Goal: Task Accomplishment & Management: Use online tool/utility

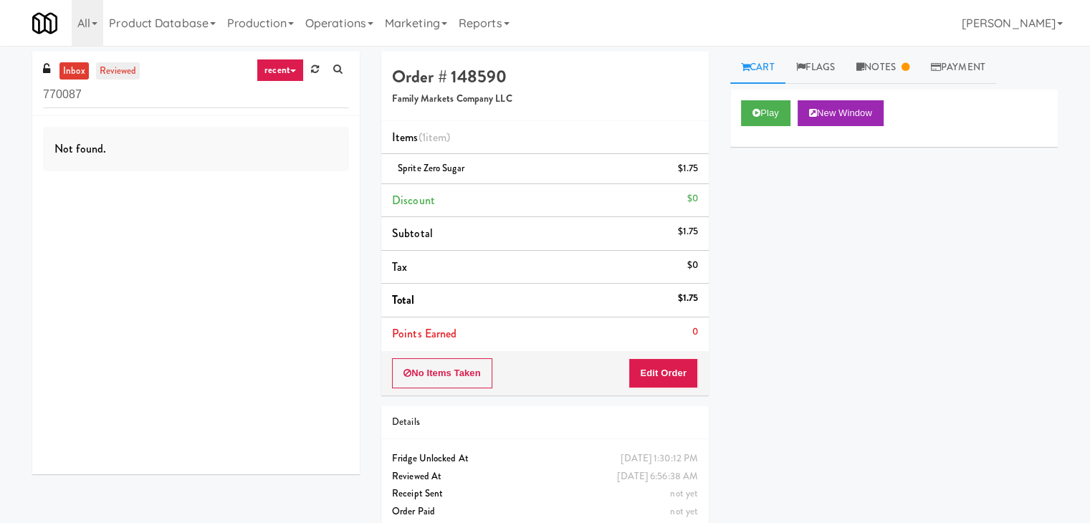
click at [121, 67] on link "reviewed" at bounding box center [118, 71] width 44 height 18
click at [880, 70] on link "Notes" at bounding box center [882, 68] width 74 height 32
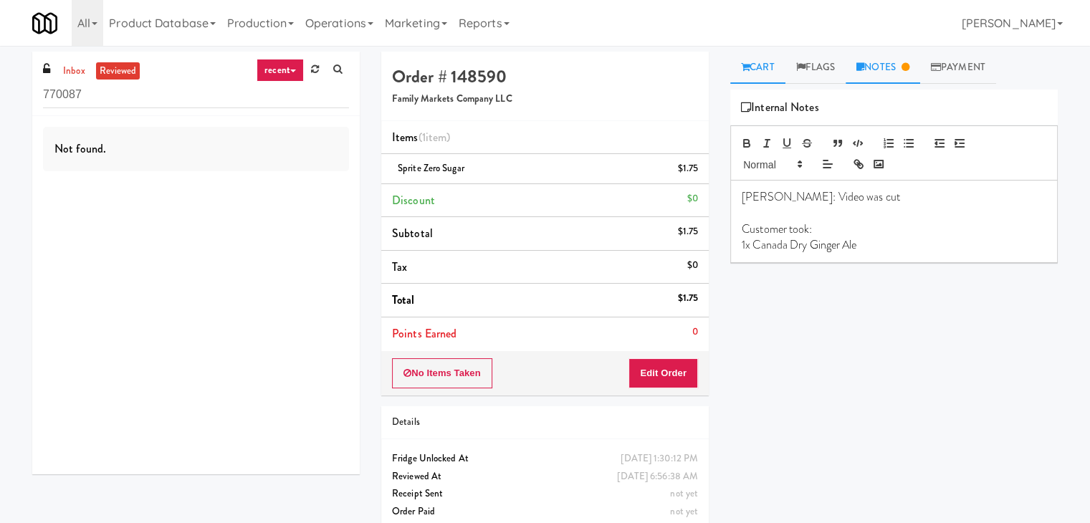
click at [760, 72] on link "Cart" at bounding box center [757, 68] width 55 height 32
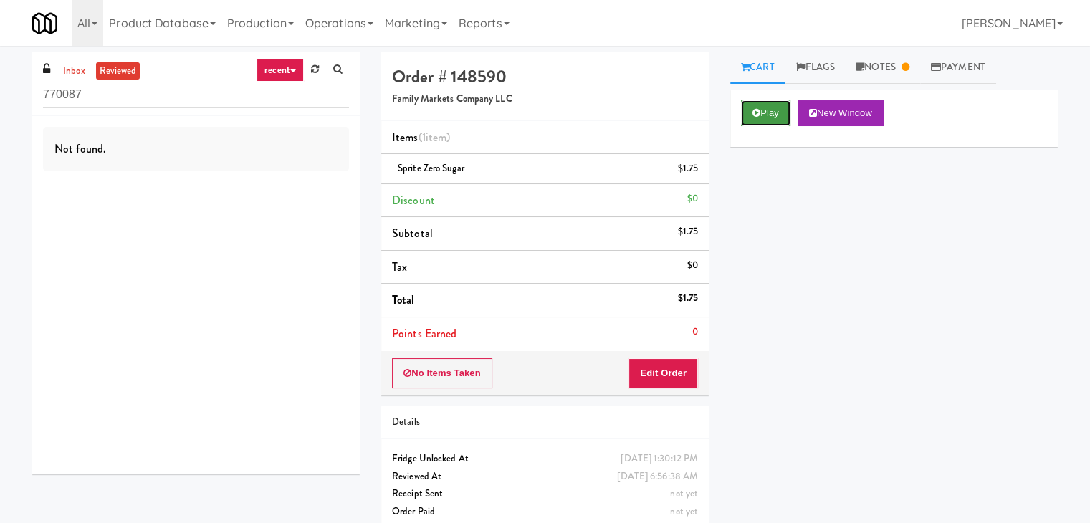
click at [765, 109] on button "Play" at bounding box center [765, 113] width 49 height 26
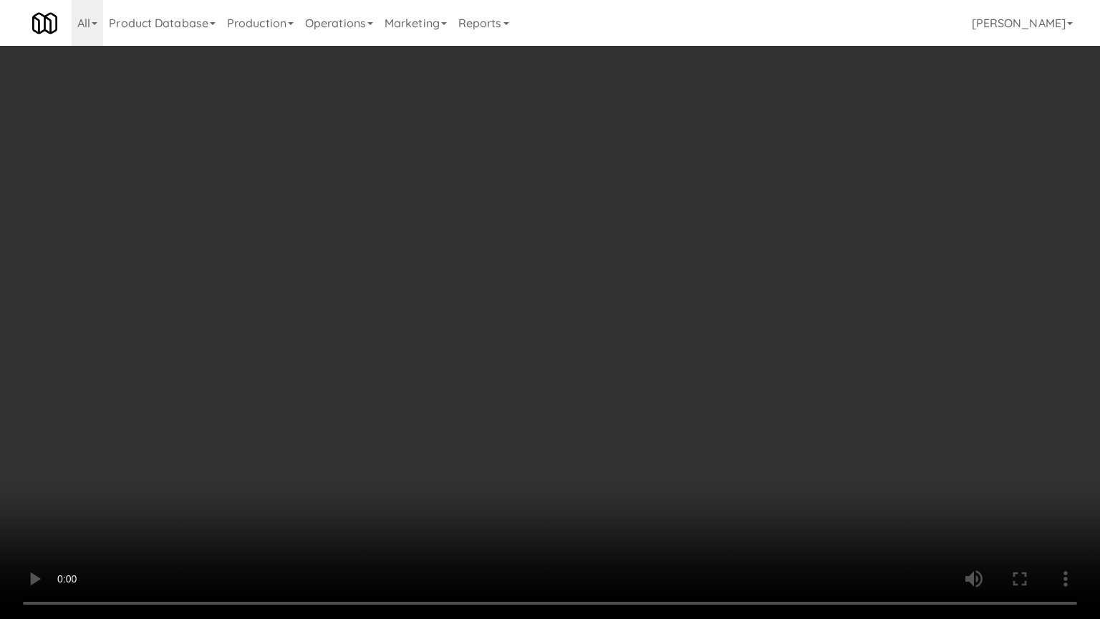
click at [582, 290] on video at bounding box center [550, 309] width 1100 height 619
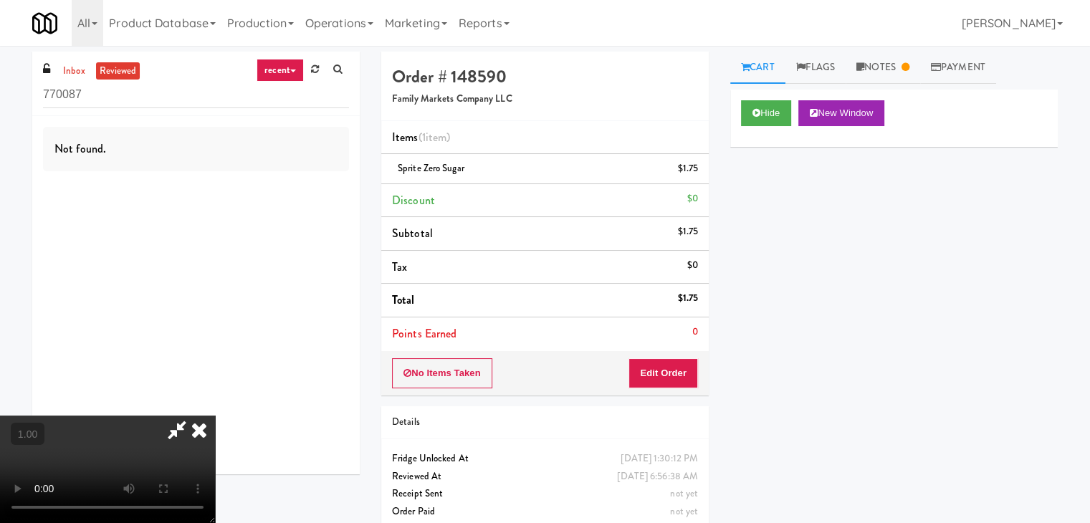
click at [215, 415] on icon at bounding box center [199, 429] width 32 height 29
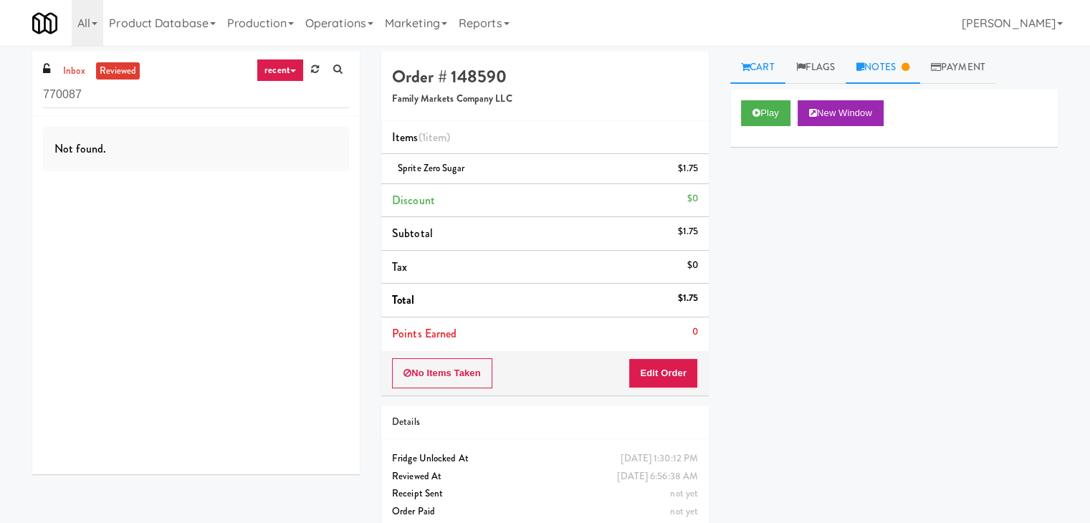
click at [908, 74] on link "Notes" at bounding box center [882, 68] width 74 height 32
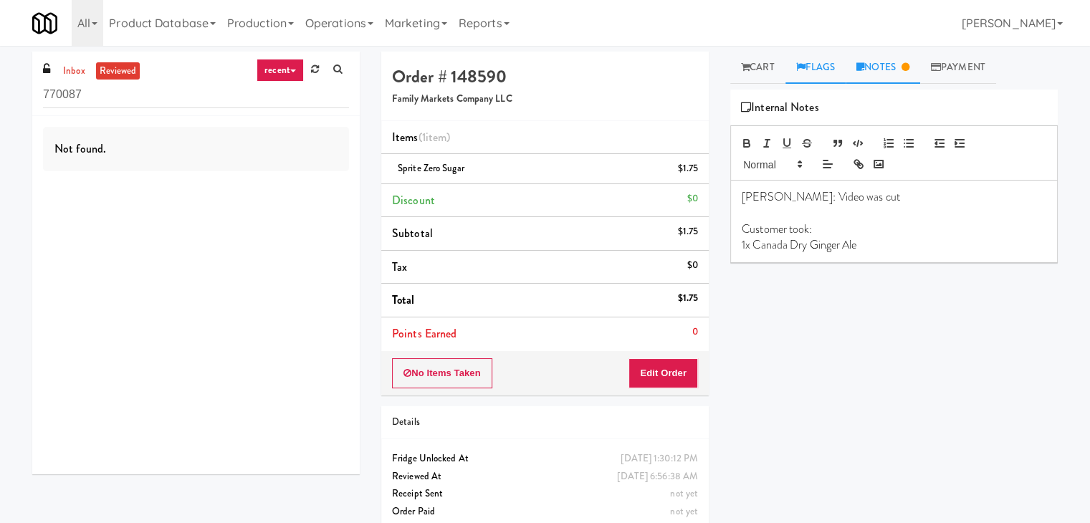
click at [815, 64] on link "Flags" at bounding box center [815, 68] width 61 height 32
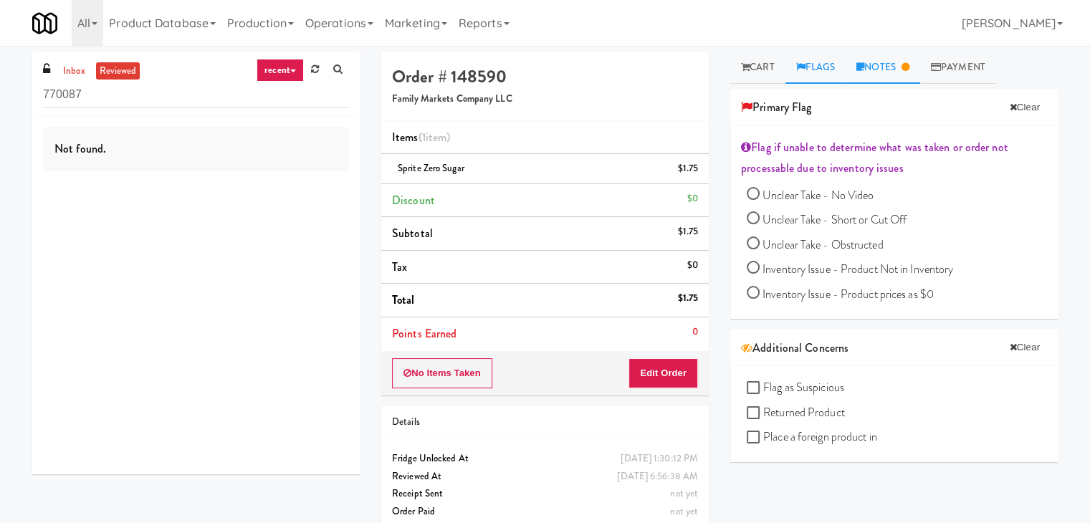
click at [858, 65] on link "Notes" at bounding box center [882, 68] width 74 height 32
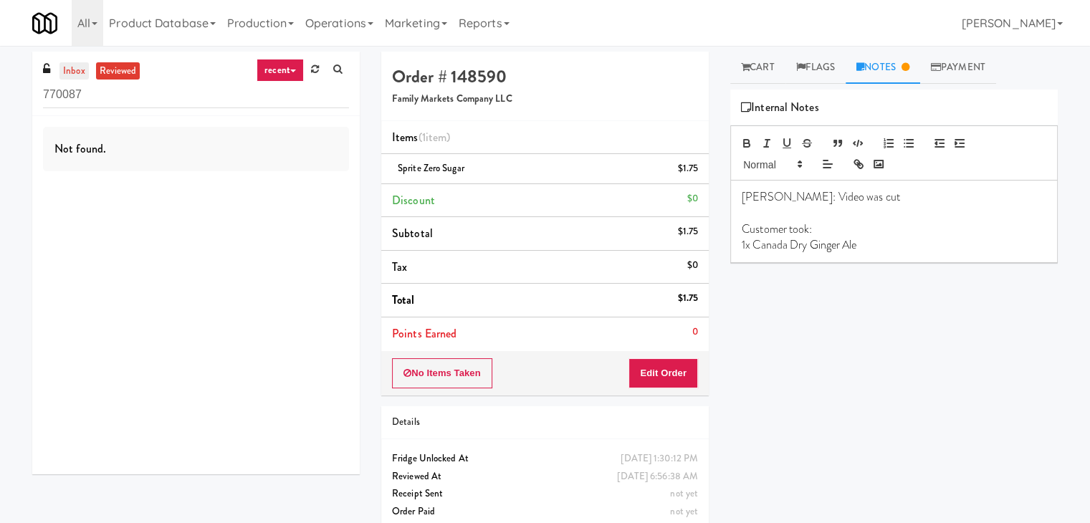
click at [86, 76] on link "inbox" at bounding box center [73, 71] width 29 height 18
click at [112, 57] on div "inbox reviewed recent all unclear take inventory issue suspicious failed recent…" at bounding box center [195, 84] width 327 height 64
click at [117, 69] on link "reviewed" at bounding box center [118, 71] width 44 height 18
click at [274, 67] on link "recent" at bounding box center [279, 70] width 47 height 23
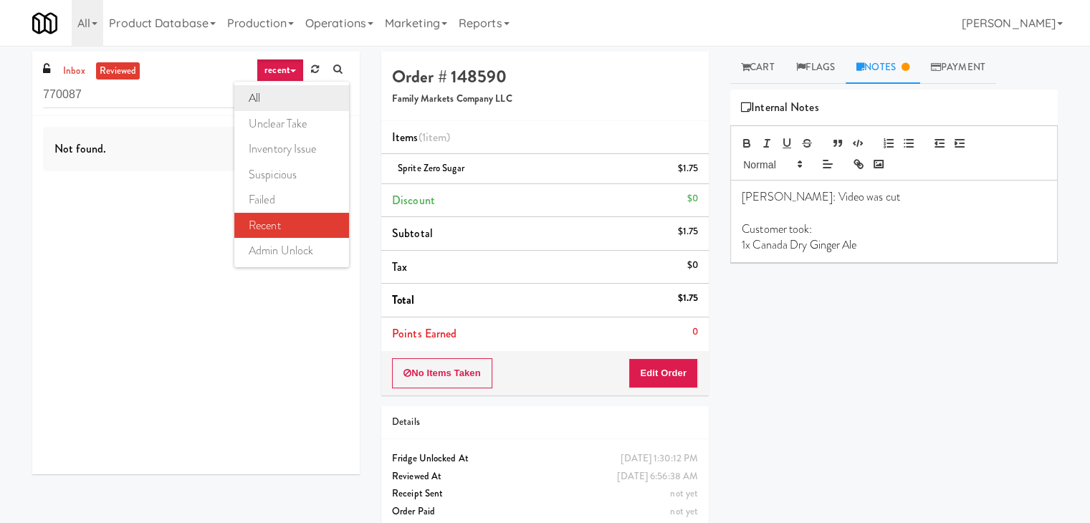
click at [275, 98] on link "all" at bounding box center [291, 98] width 115 height 26
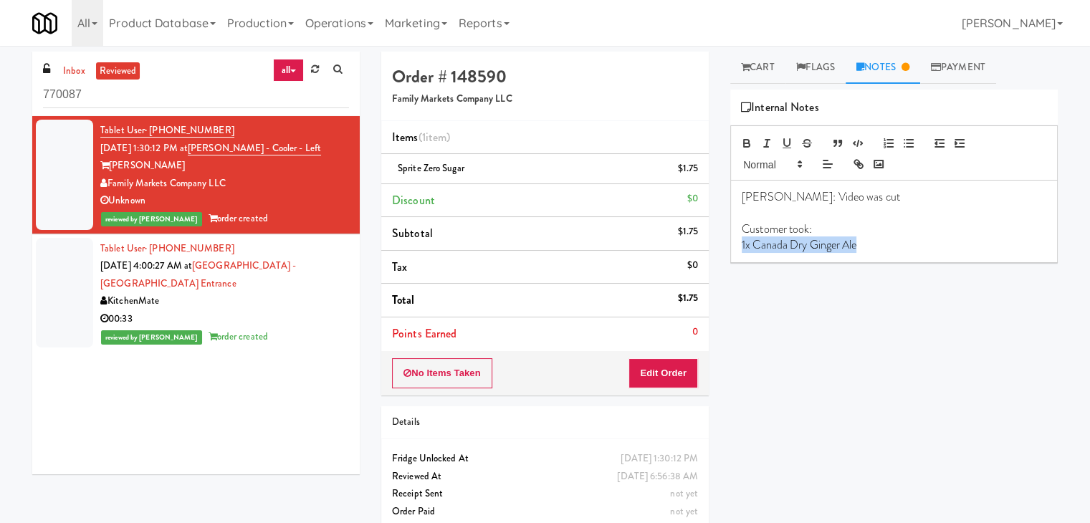
drag, startPoint x: 903, startPoint y: 243, endPoint x: 704, endPoint y: 239, distance: 199.2
click at [704, 239] on div "Order # 148590 Family Markets Company LLC Items (1 item ) Sprite Zero Sugar $1.…" at bounding box center [719, 297] width 698 height 490
drag, startPoint x: 982, startPoint y: 245, endPoint x: 946, endPoint y: 248, distance: 36.6
click at [982, 244] on p "1x Canada Dry Ginger Ale" at bounding box center [893, 245] width 304 height 16
click at [890, 249] on p "1x Canada Dry Ginger Ale" at bounding box center [893, 245] width 304 height 16
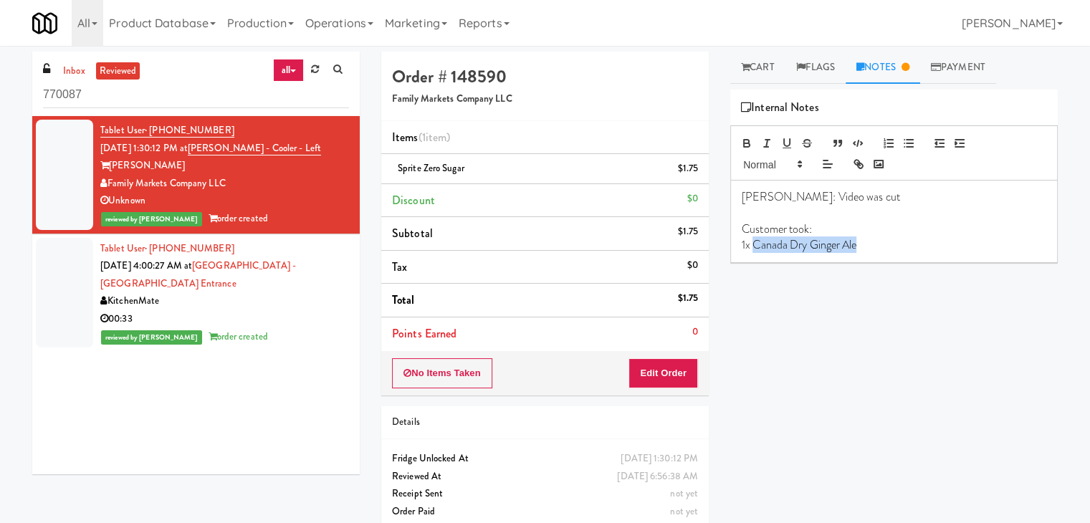
drag, startPoint x: 870, startPoint y: 246, endPoint x: 756, endPoint y: 246, distance: 114.6
click at [756, 246] on p "1x Canada Dry Ginger Ale" at bounding box center [893, 245] width 304 height 16
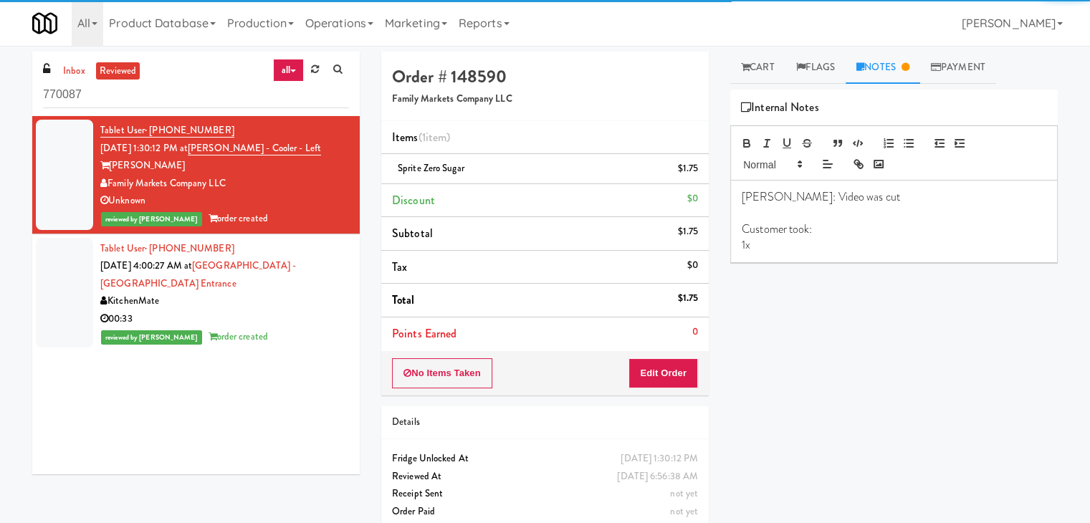
drag, startPoint x: 468, startPoint y: 173, endPoint x: 394, endPoint y: 162, distance: 75.3
click at [394, 162] on div "Sprite Zero Sugar $1.75" at bounding box center [545, 169] width 306 height 18
copy span "Sprite Zero Sugar"
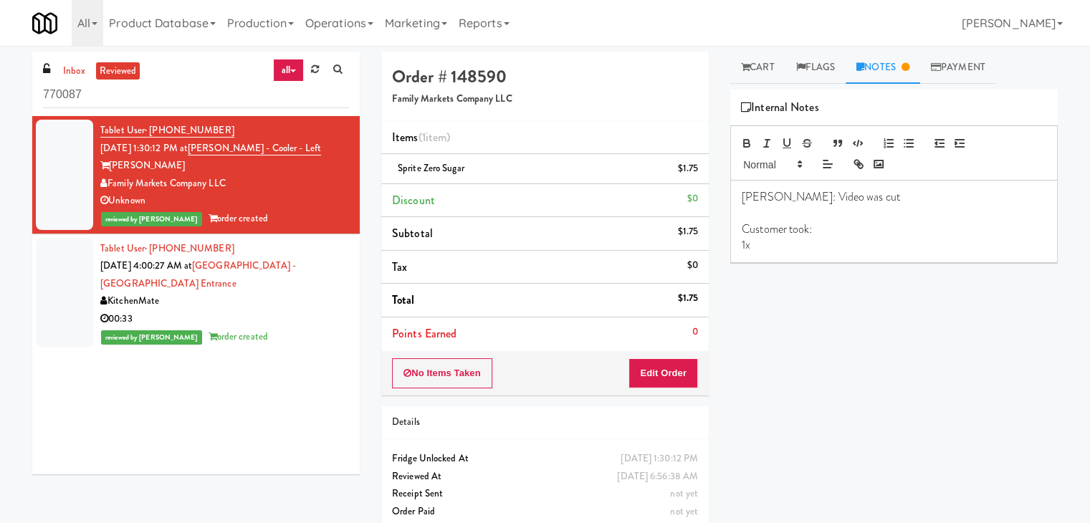
click at [800, 250] on p "1x" at bounding box center [893, 245] width 304 height 16
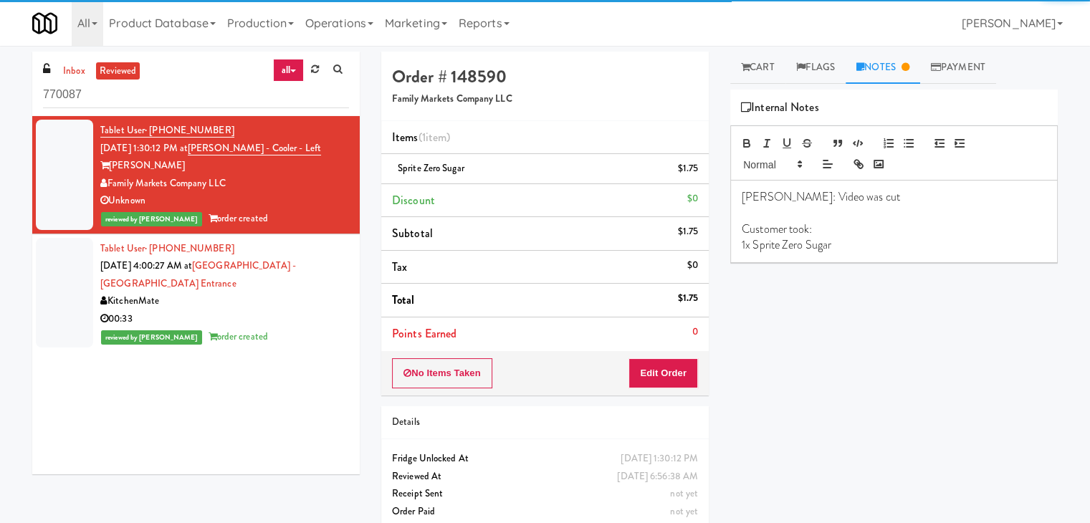
click at [867, 359] on div "Play New Window Primary Flag Clear Flag if unable to determine what was taken o…" at bounding box center [893, 358] width 327 height 537
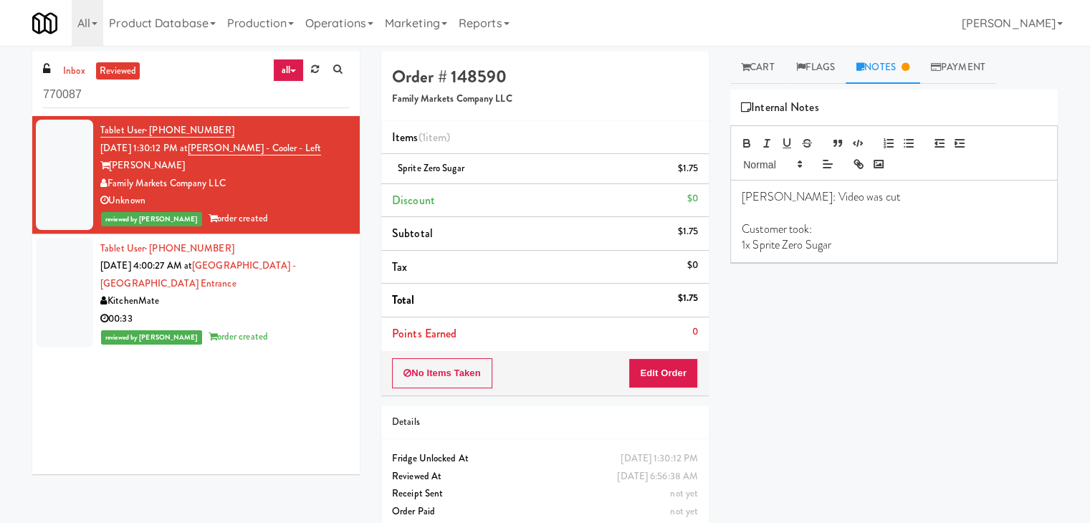
click at [295, 310] on div "00:33" at bounding box center [224, 319] width 249 height 18
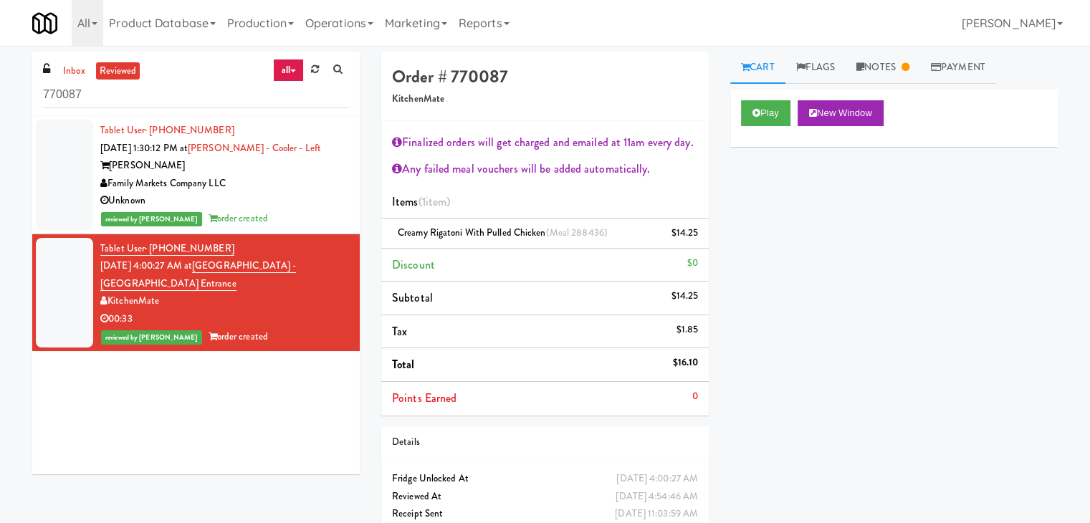
click at [323, 202] on div "Unknown" at bounding box center [224, 201] width 249 height 18
